Goal: Answer question/provide support

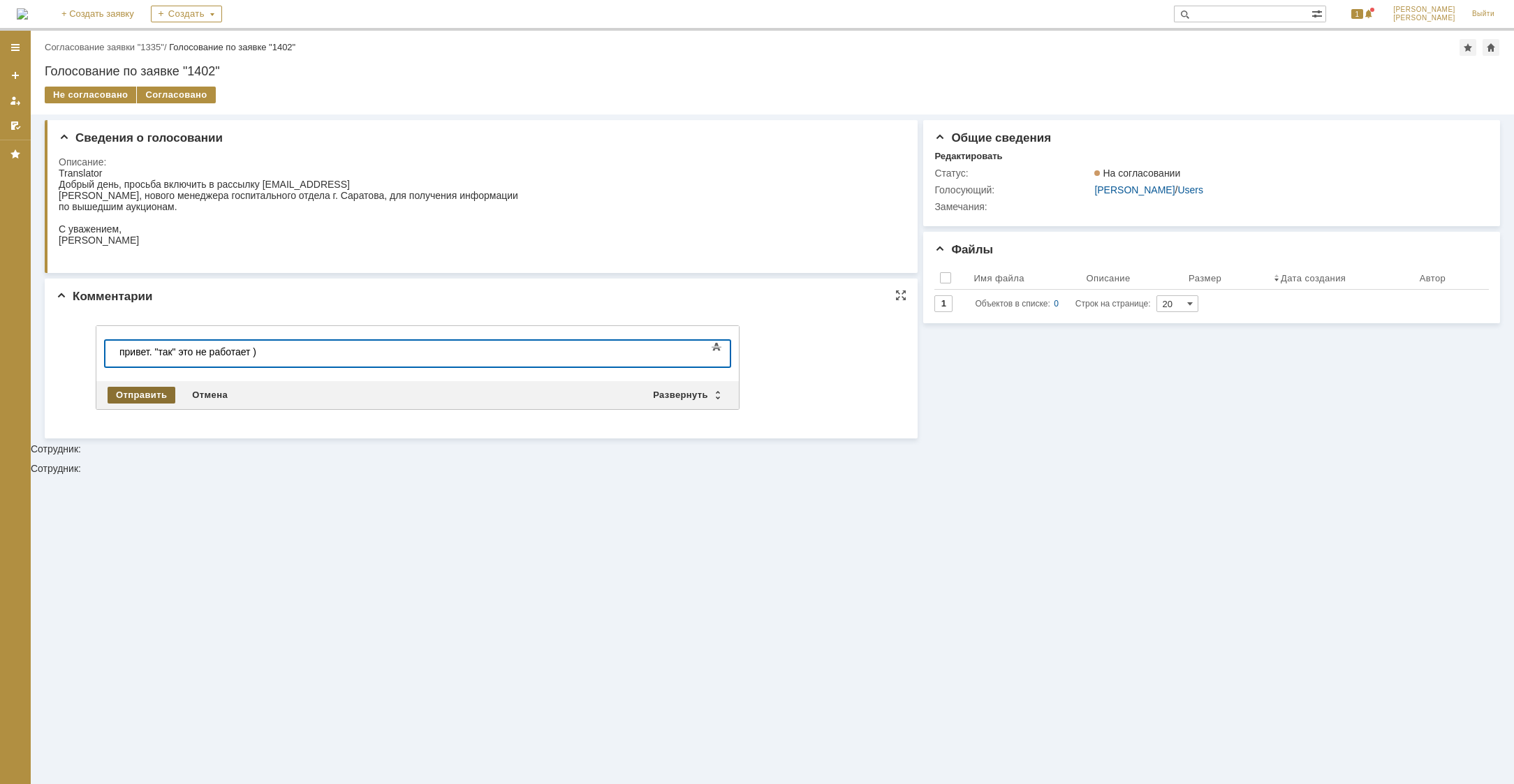
click at [126, 390] on div "Отправить" at bounding box center [141, 395] width 67 height 17
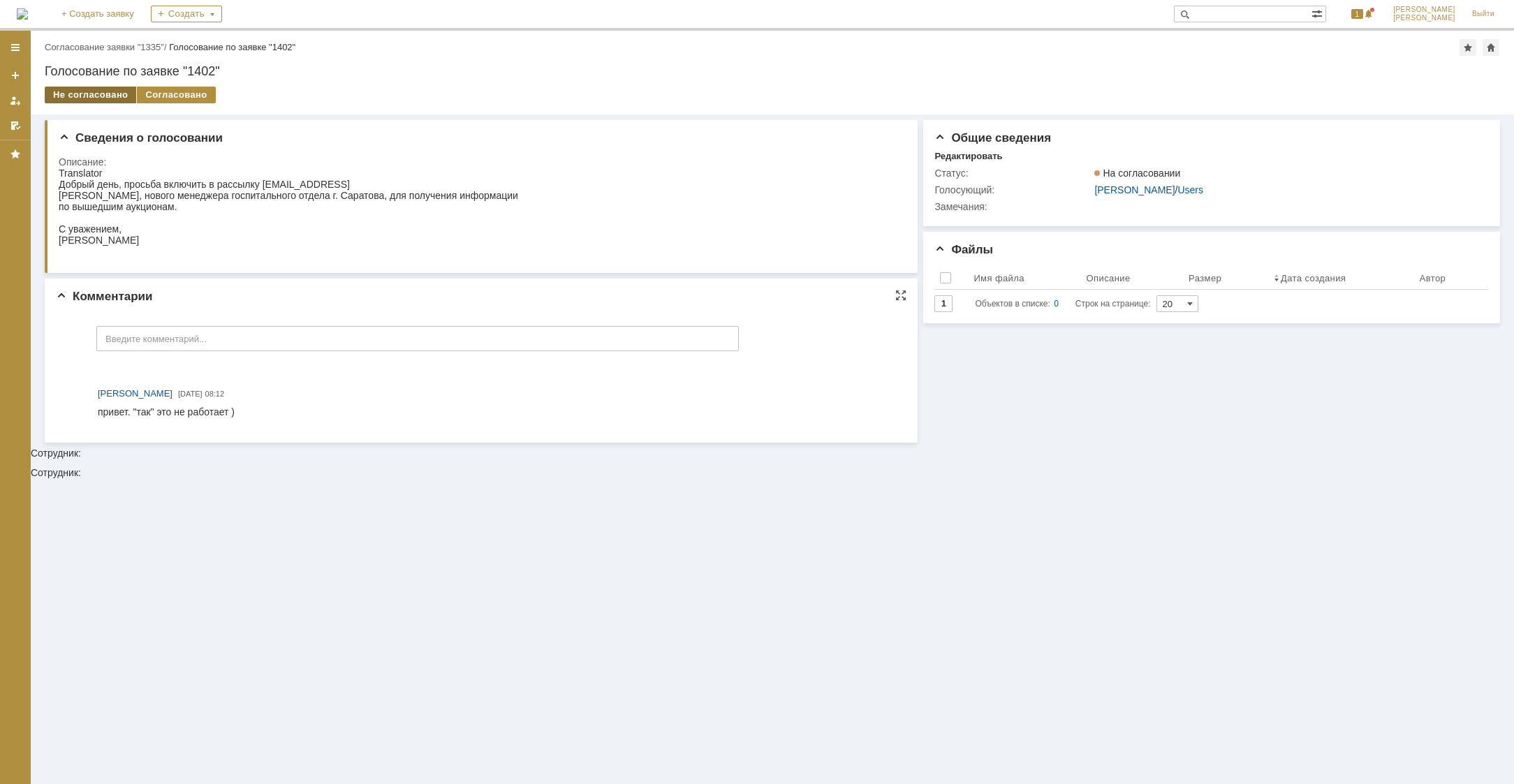
click at [92, 94] on div "Не согласовано" at bounding box center [90, 95] width 92 height 17
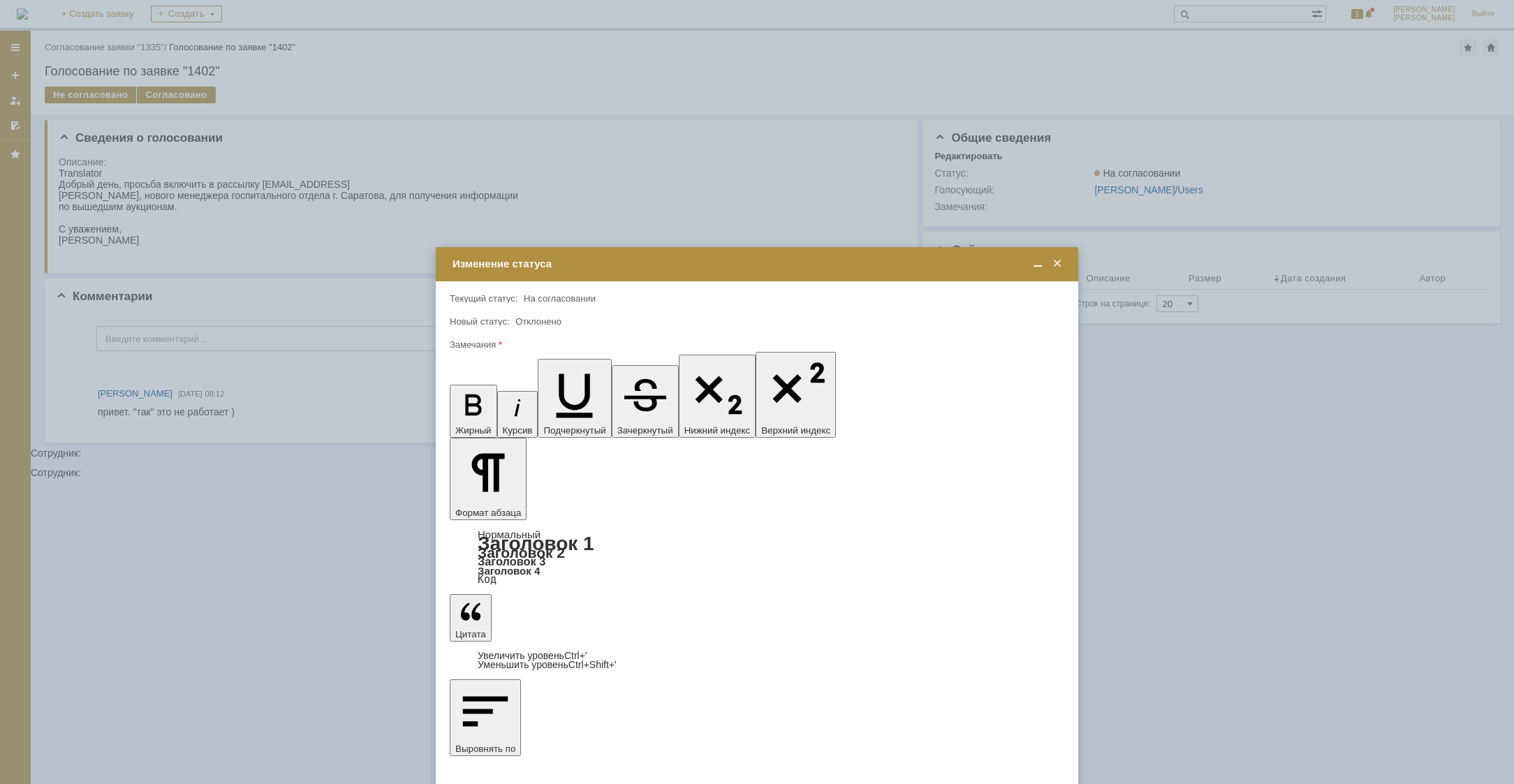
click at [1058, 263] on span at bounding box center [1058, 264] width 14 height 13
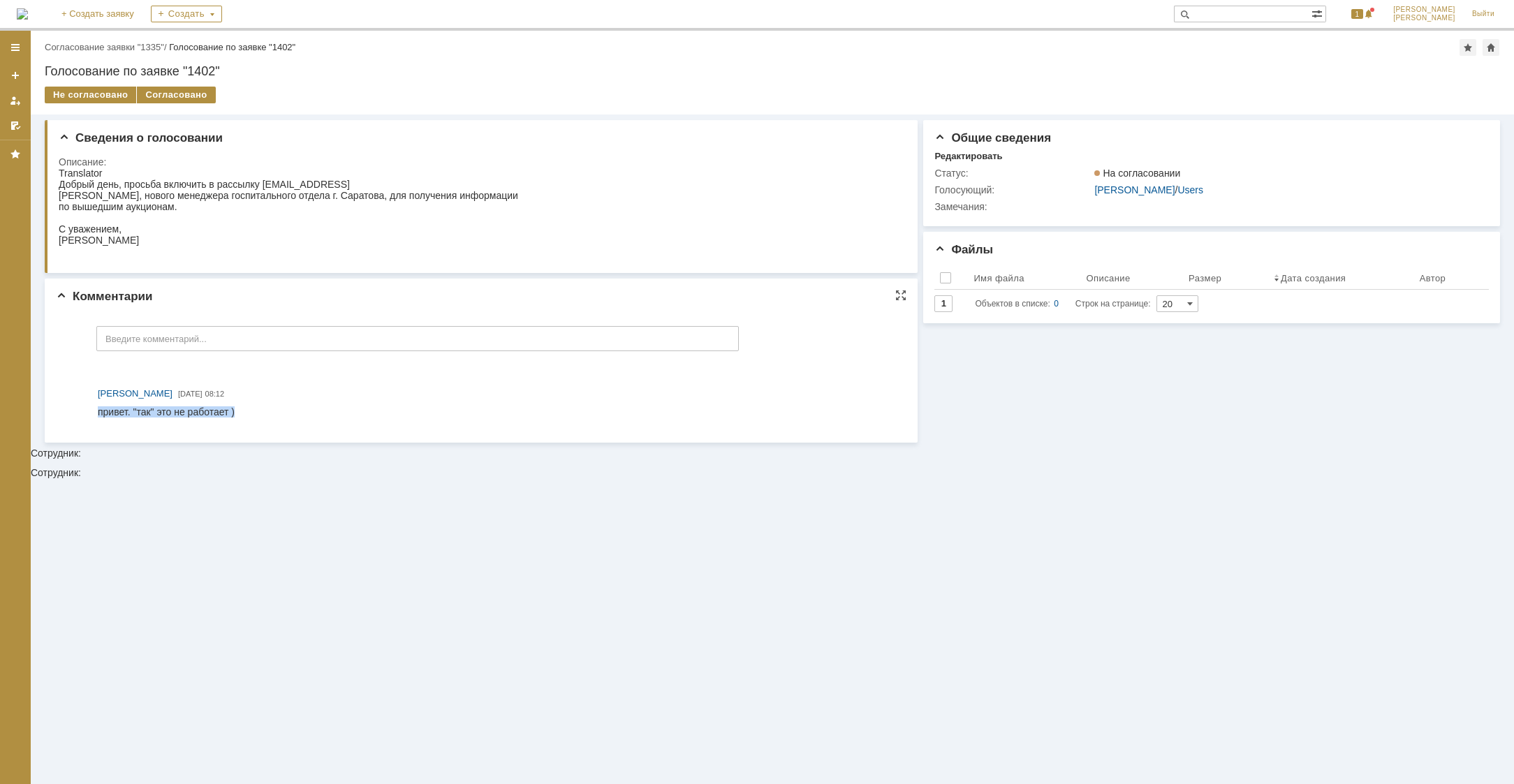
drag, startPoint x: 243, startPoint y: 414, endPoint x: 188, endPoint y: 822, distance: 411.7
click at [98, 414] on html "привет. "так" это не работает )" at bounding box center [499, 413] width 802 height 13
copy div "привет. "так" это не работает )"
click at [86, 96] on div "Не согласовано" at bounding box center [90, 95] width 92 height 17
